Goal: Task Accomplishment & Management: Manage account settings

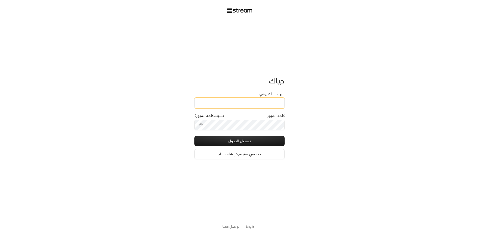
click at [267, 101] on input "البريد الإلكتروني" at bounding box center [239, 103] width 90 height 10
type input "[EMAIL_ADDRESS][DOMAIN_NAME]"
click at [248, 142] on button "تسجيل الدخول" at bounding box center [239, 141] width 90 height 10
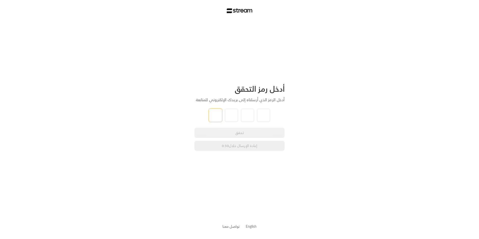
type input "4"
type input "1"
type input "6"
